Goal: Information Seeking & Learning: Learn about a topic

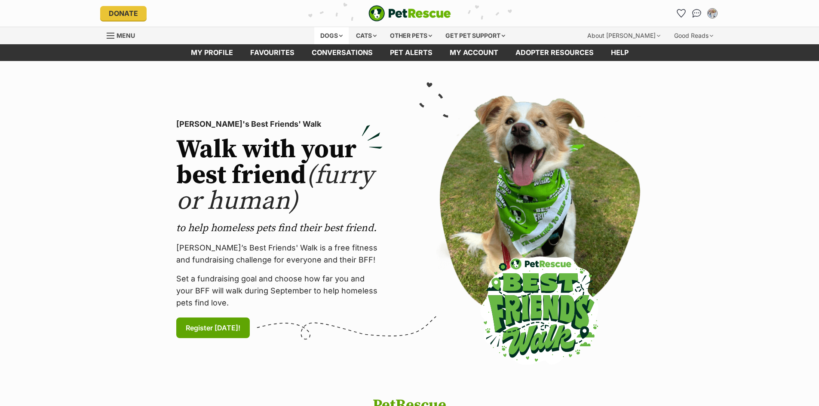
click at [327, 34] on div "Dogs" at bounding box center [331, 35] width 34 height 17
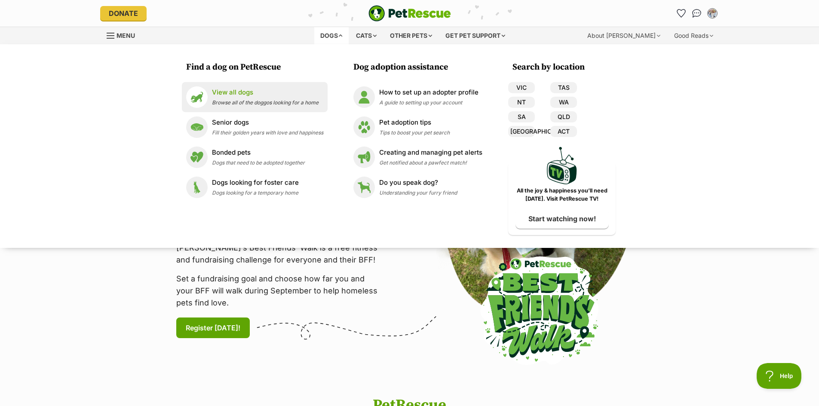
click at [228, 98] on div "View all dogs Browse all of the doggos looking for a home" at bounding box center [265, 97] width 107 height 18
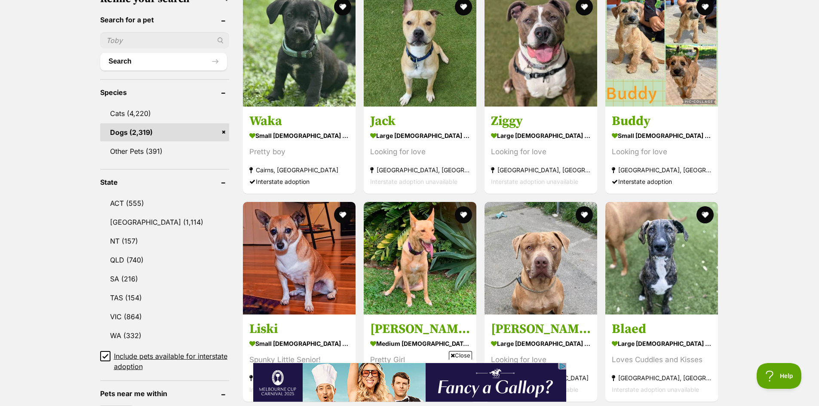
click at [463, 356] on span "Close" at bounding box center [460, 355] width 23 height 9
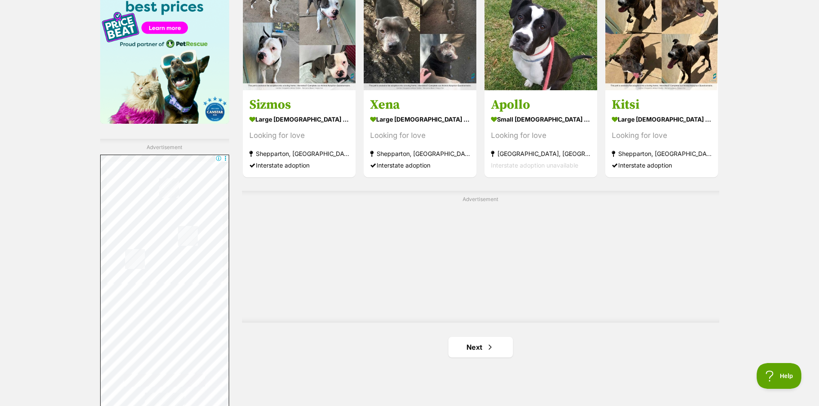
scroll to position [1384, 0]
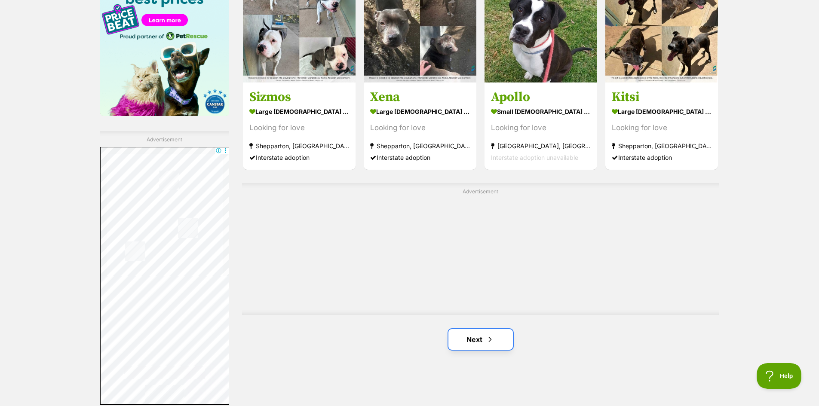
click at [502, 333] on link "Next" at bounding box center [481, 339] width 65 height 21
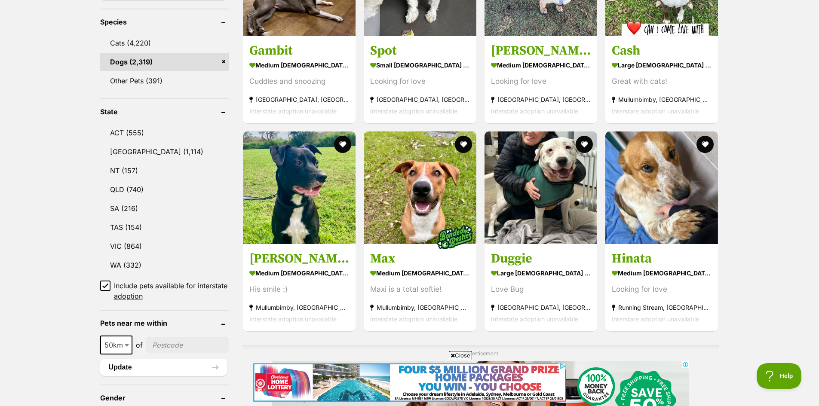
scroll to position [358, 0]
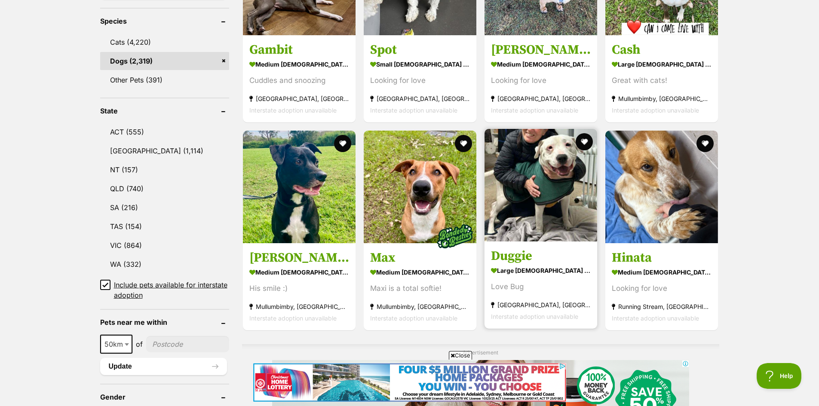
click at [547, 261] on h3 "Duggie" at bounding box center [541, 256] width 100 height 16
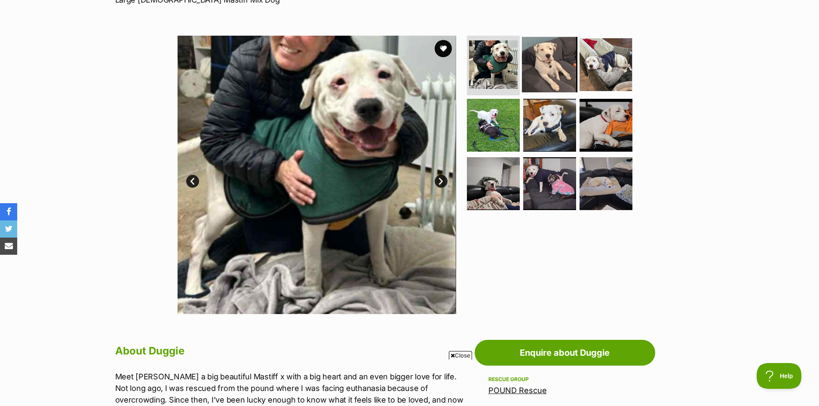
drag, startPoint x: 544, startPoint y: 47, endPoint x: 550, endPoint y: 52, distance: 8.6
click at [544, 47] on img at bounding box center [549, 64] width 55 height 55
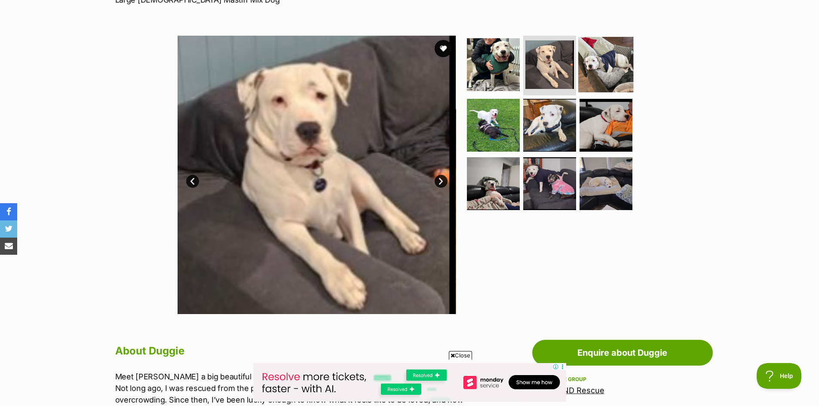
click at [604, 67] on img at bounding box center [605, 64] width 55 height 55
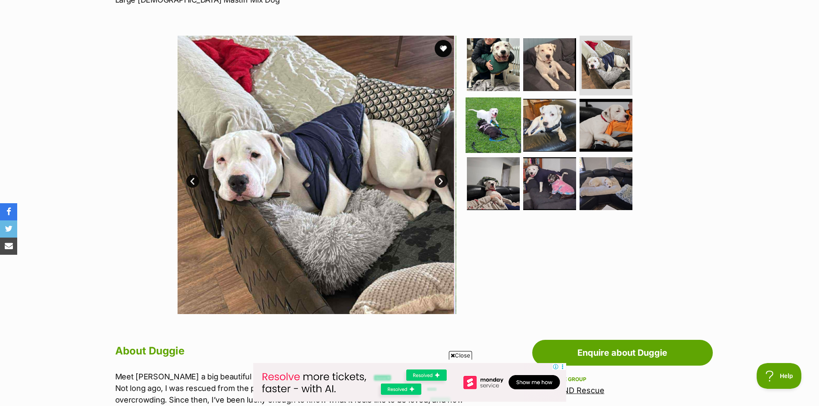
click at [508, 131] on img at bounding box center [493, 125] width 55 height 55
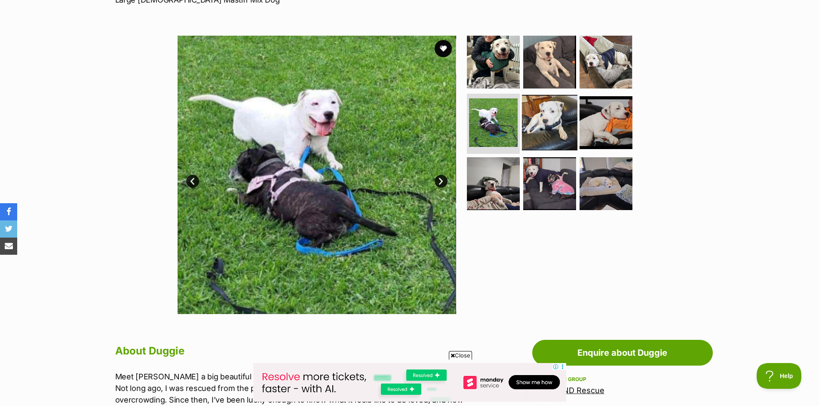
click at [562, 139] on img at bounding box center [549, 122] width 55 height 55
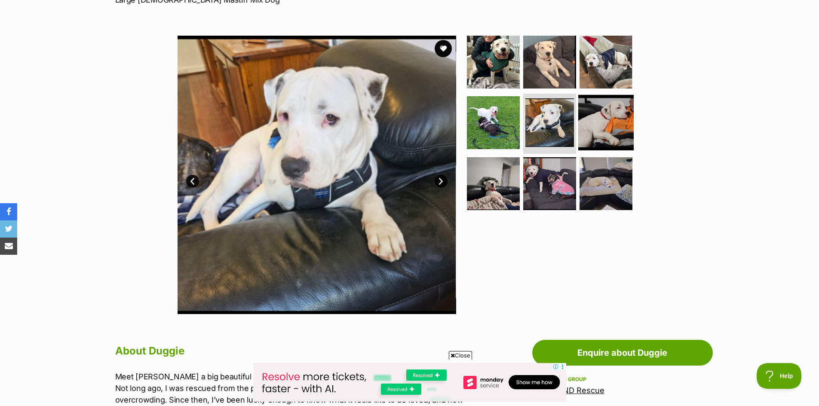
click at [603, 125] on img at bounding box center [605, 122] width 55 height 55
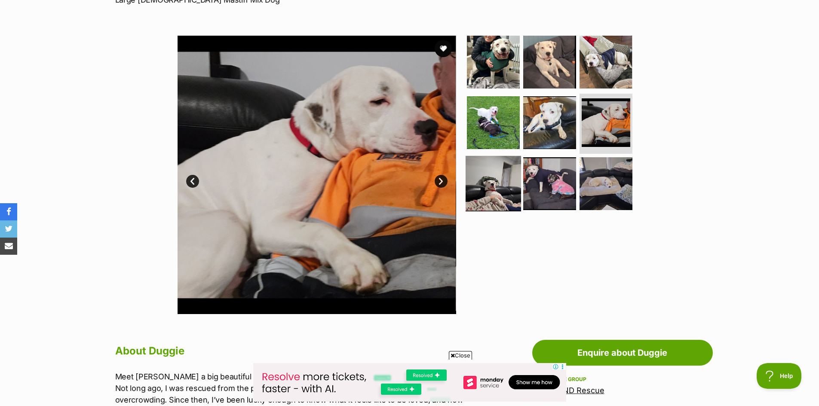
click at [502, 197] on img at bounding box center [493, 183] width 55 height 55
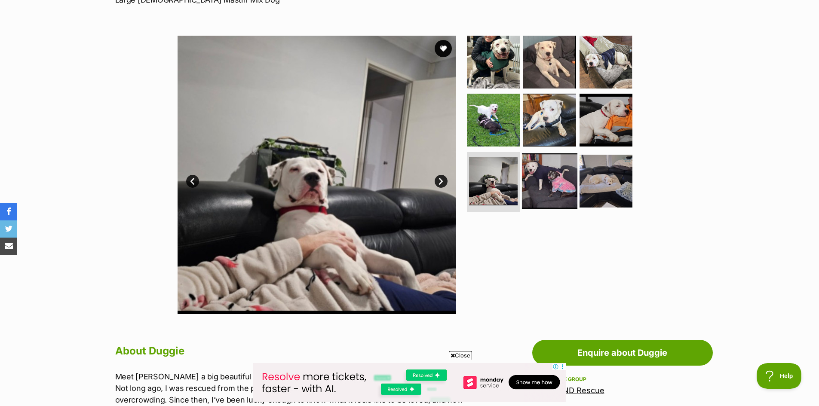
click at [573, 191] on img at bounding box center [549, 181] width 55 height 55
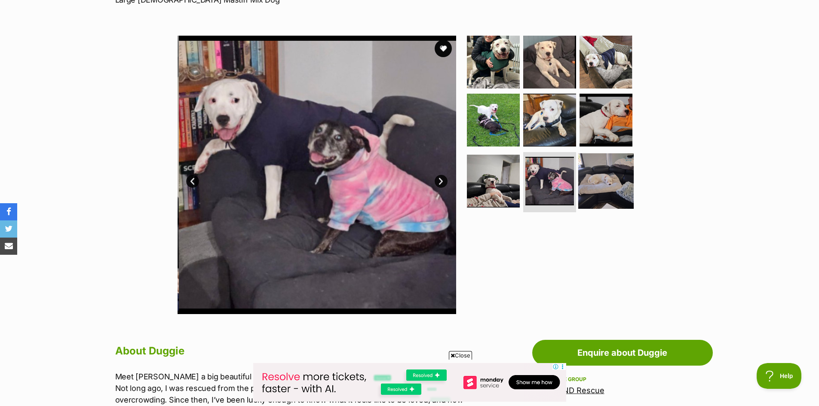
click at [617, 189] on img at bounding box center [605, 181] width 55 height 55
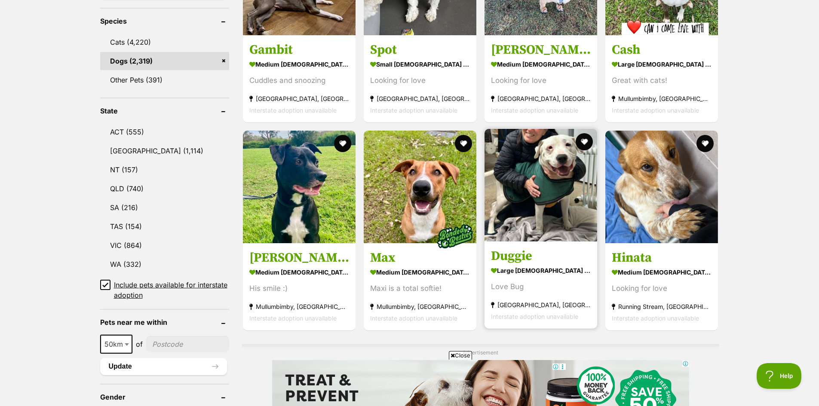
click at [548, 258] on h3 "Duggie" at bounding box center [541, 256] width 100 height 16
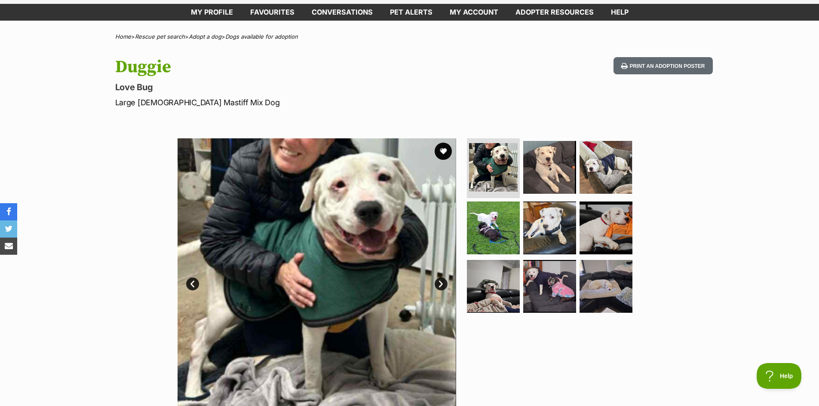
scroll to position [72, 0]
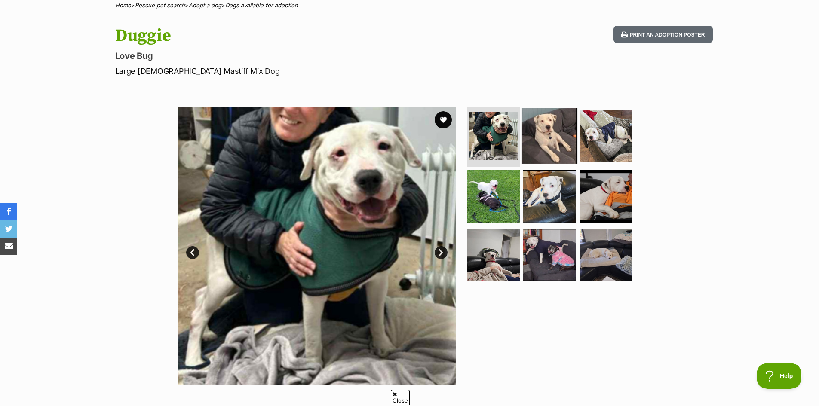
click at [544, 130] on img at bounding box center [549, 135] width 55 height 55
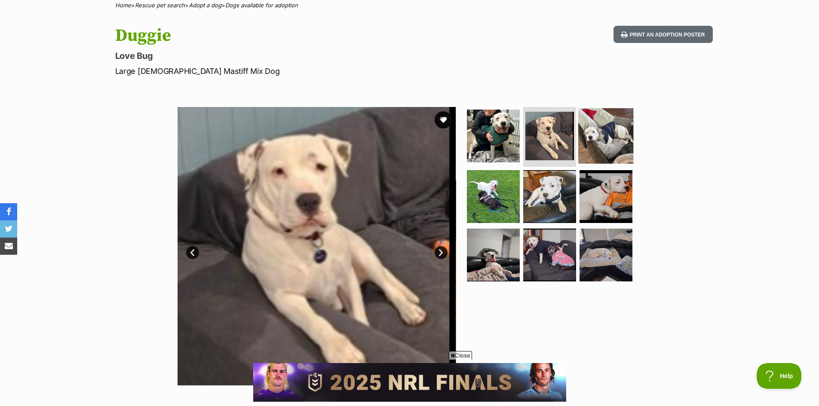
scroll to position [0, 0]
click at [607, 129] on img at bounding box center [605, 135] width 55 height 55
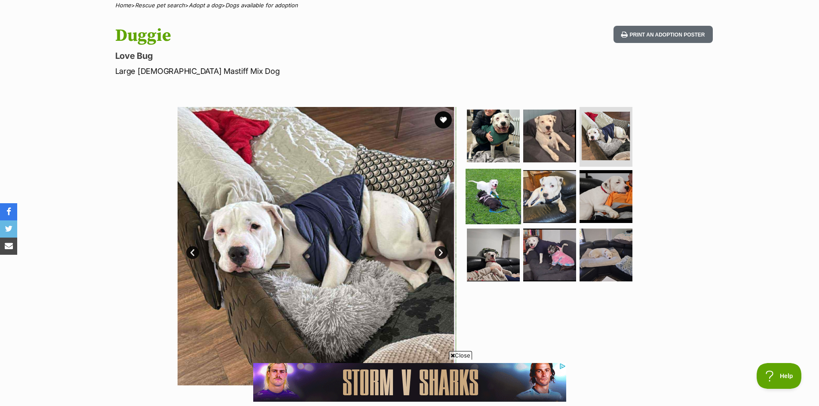
click at [514, 197] on img at bounding box center [493, 196] width 55 height 55
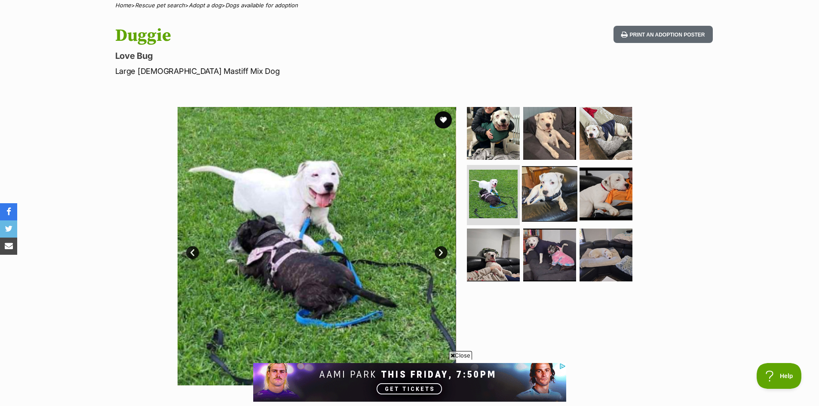
click at [550, 197] on img at bounding box center [549, 193] width 55 height 55
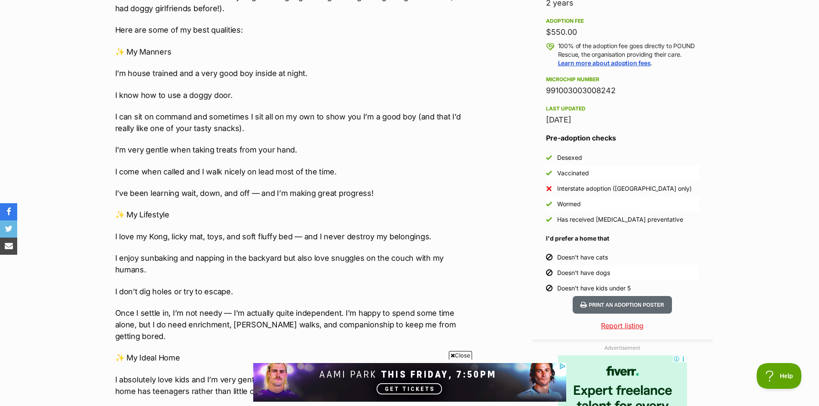
scroll to position [645, 0]
